Goal: Task Accomplishment & Management: Manage account settings

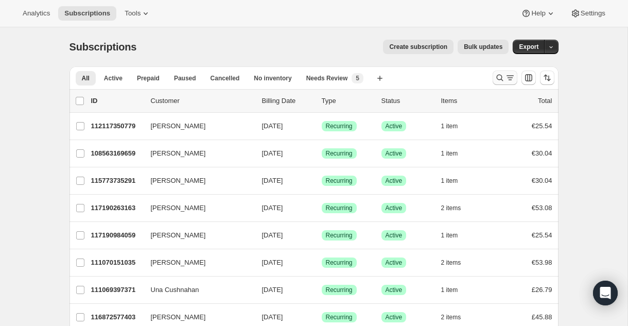
click at [507, 75] on icon "Search and filter results" at bounding box center [510, 78] width 10 height 10
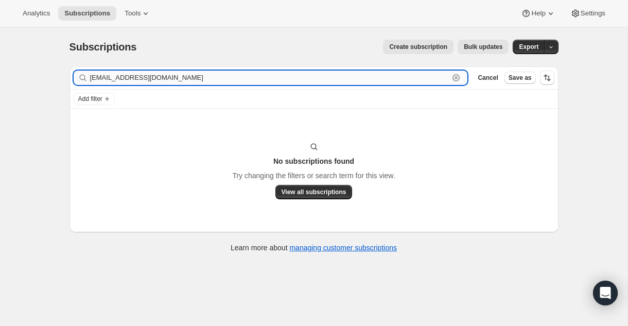
click at [290, 77] on input "[EMAIL_ADDRESS][DOMAIN_NAME]" at bounding box center [269, 78] width 359 height 14
type input "c"
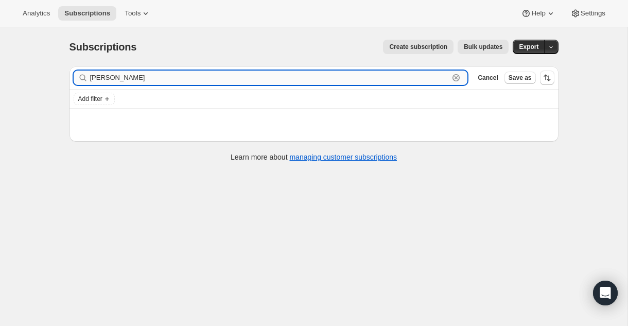
type input "[PERSON_NAME]"
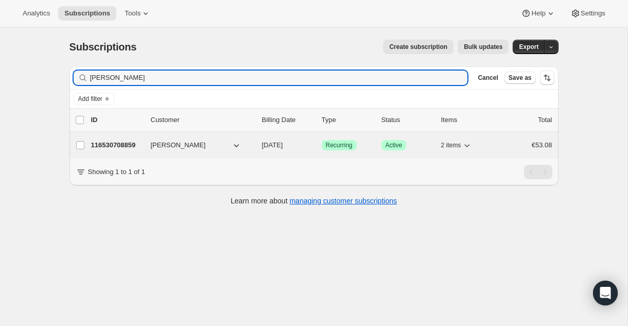
click at [239, 145] on icon "button" at bounding box center [236, 145] width 10 height 10
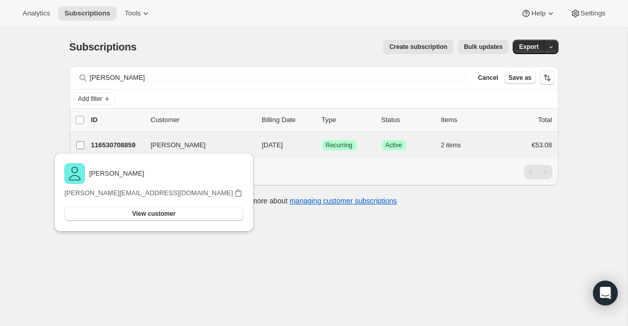
click at [81, 145] on input "Caroline Quinn" at bounding box center [80, 145] width 8 height 8
checkbox input "true"
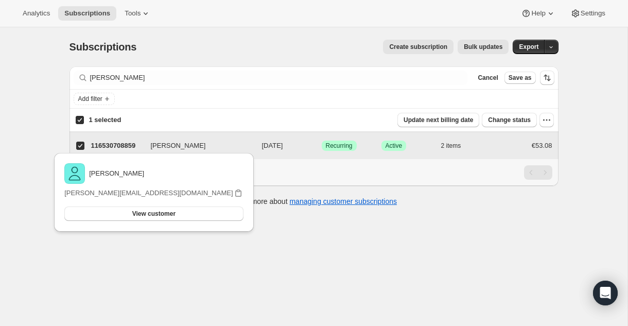
click at [83, 148] on input "Caroline Quinn" at bounding box center [80, 146] width 8 height 8
checkbox input "false"
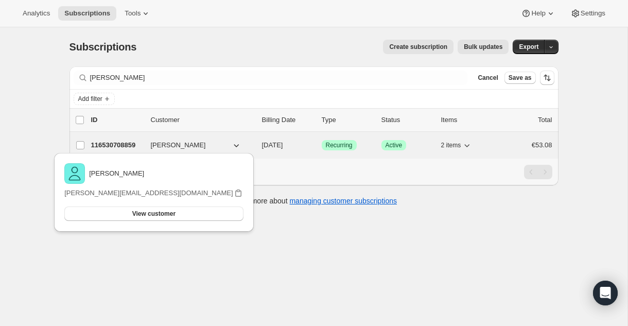
click at [104, 140] on p "116530708859" at bounding box center [116, 145] width 51 height 10
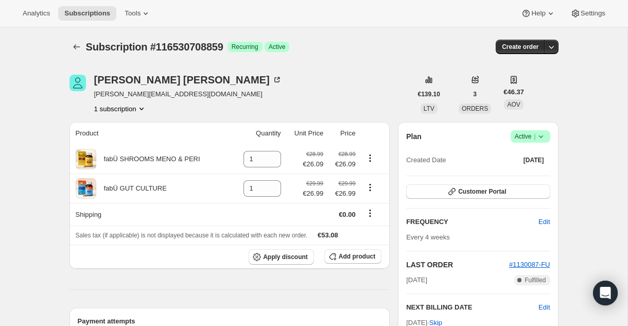
click at [546, 137] on span "Success Active |" at bounding box center [531, 136] width 40 height 12
click at [543, 171] on span "Cancel subscription" at bounding box center [527, 174] width 58 height 8
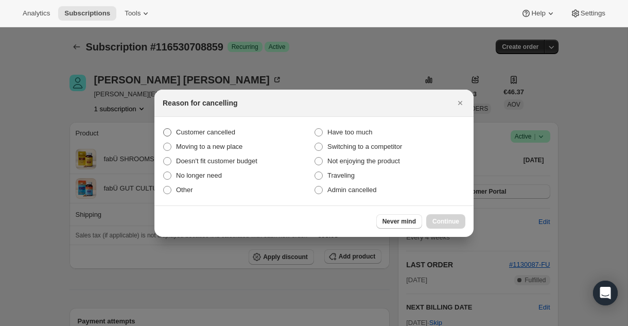
click at [200, 130] on span "Customer cancelled" at bounding box center [205, 132] width 59 height 8
click at [164, 129] on input "Customer cancelled" at bounding box center [163, 128] width 1 height 1
radio input "true"
click at [448, 219] on span "Continue" at bounding box center [445, 221] width 27 height 8
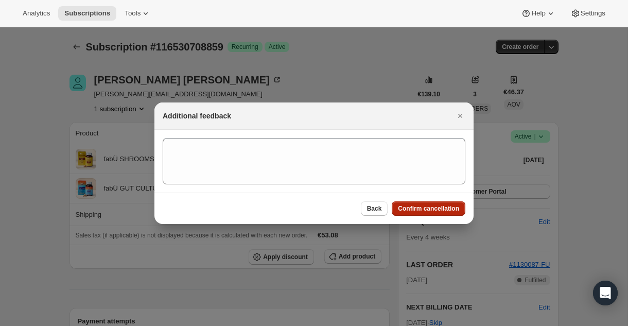
click at [440, 209] on span "Confirm cancellation" at bounding box center [428, 208] width 61 height 8
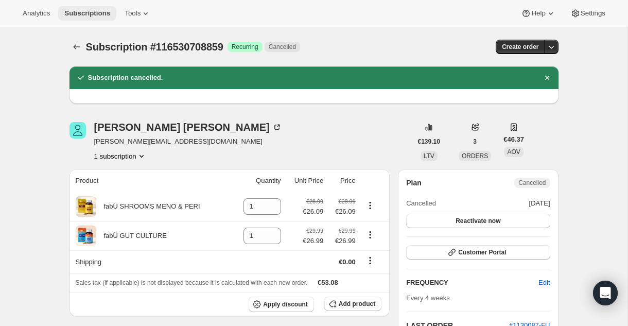
click at [77, 15] on span "Subscriptions" at bounding box center [87, 13] width 46 height 8
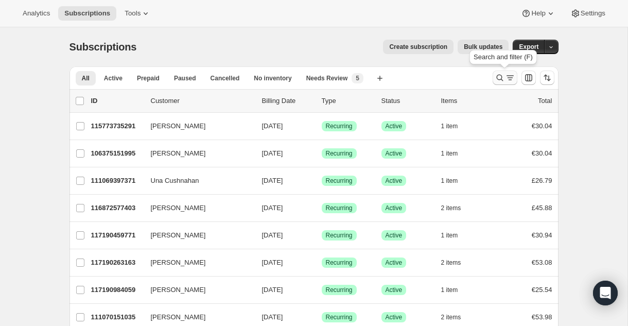
click at [507, 78] on icon "Search and filter results" at bounding box center [510, 78] width 10 height 10
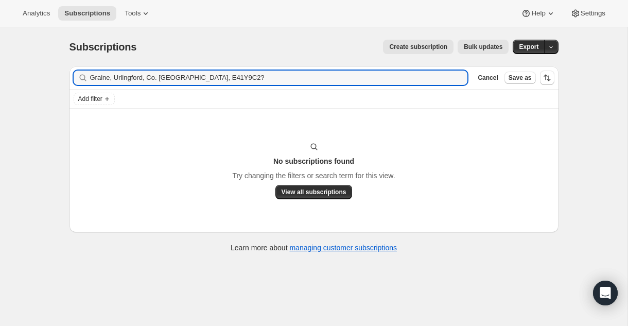
type input "Graine, Urlingford, Co. Kilkenny, E41Y9C2?"
click at [456, 77] on icon "button" at bounding box center [457, 78] width 4 height 4
